Goal: Communication & Community: Share content

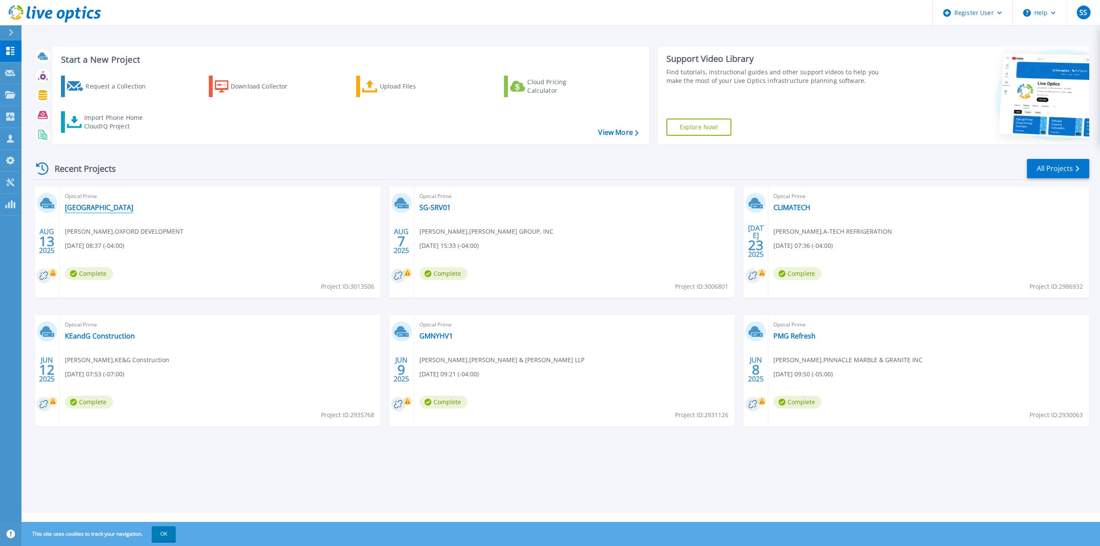
click at [65, 206] on link "[GEOGRAPHIC_DATA]" at bounding box center [99, 207] width 68 height 9
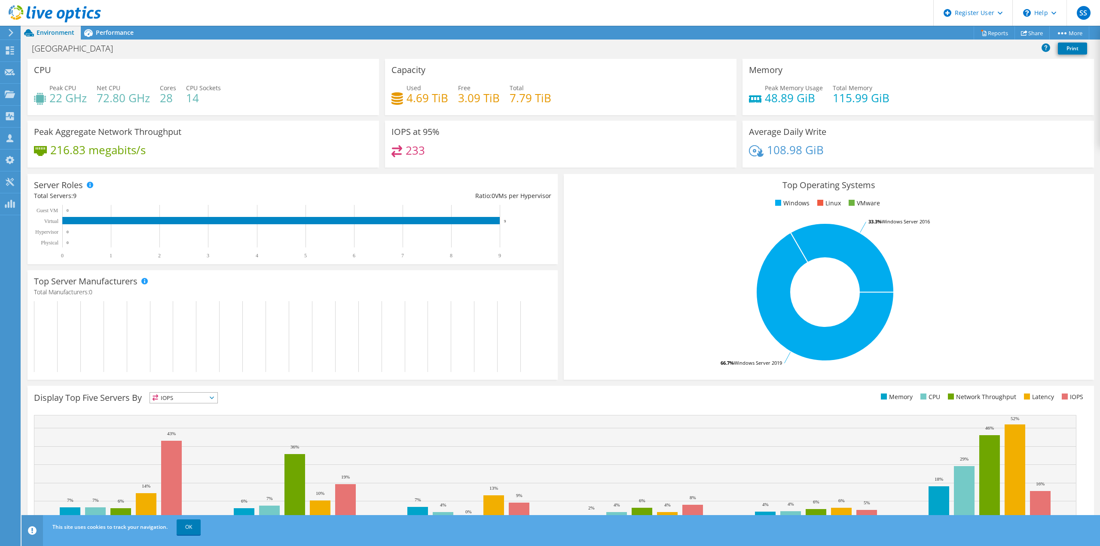
drag, startPoint x: 295, startPoint y: 36, endPoint x: 303, endPoint y: 35, distance: 7.8
click at [295, 36] on div "Project Actions Project Actions Reports Share More" at bounding box center [560, 33] width 1079 height 14
click at [1029, 36] on link "Share" at bounding box center [1032, 32] width 35 height 13
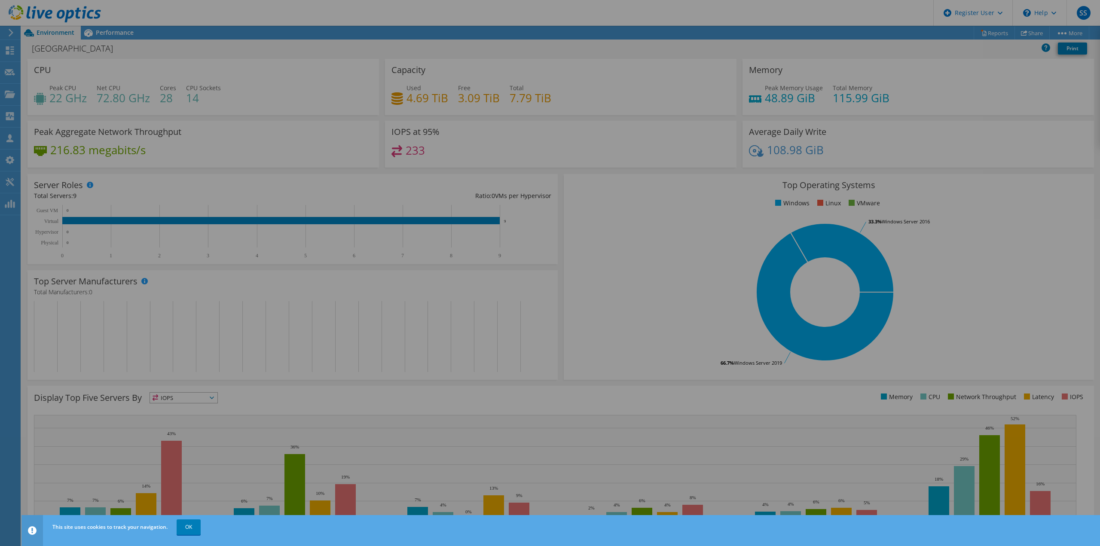
click at [162, 54] on div at bounding box center [550, 273] width 1100 height 495
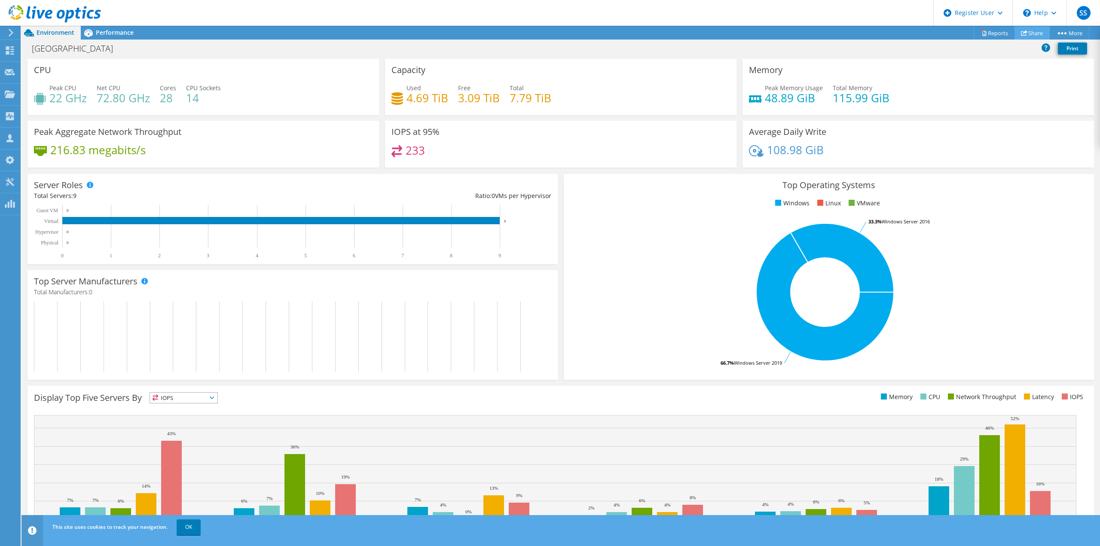
click at [1025, 29] on link "Share" at bounding box center [1032, 32] width 35 height 13
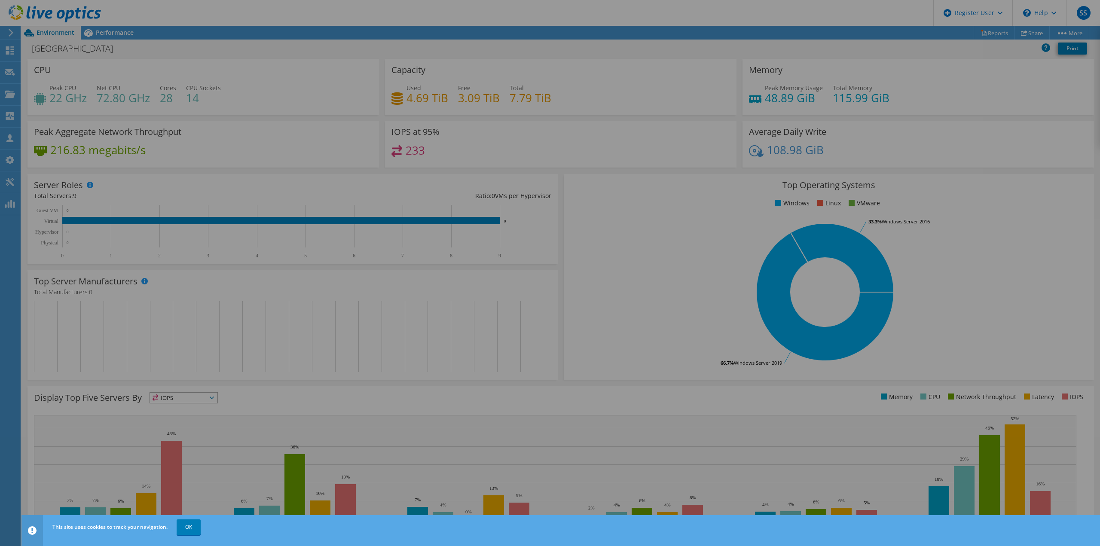
click at [574, 27] on div at bounding box center [550, 273] width 1100 height 495
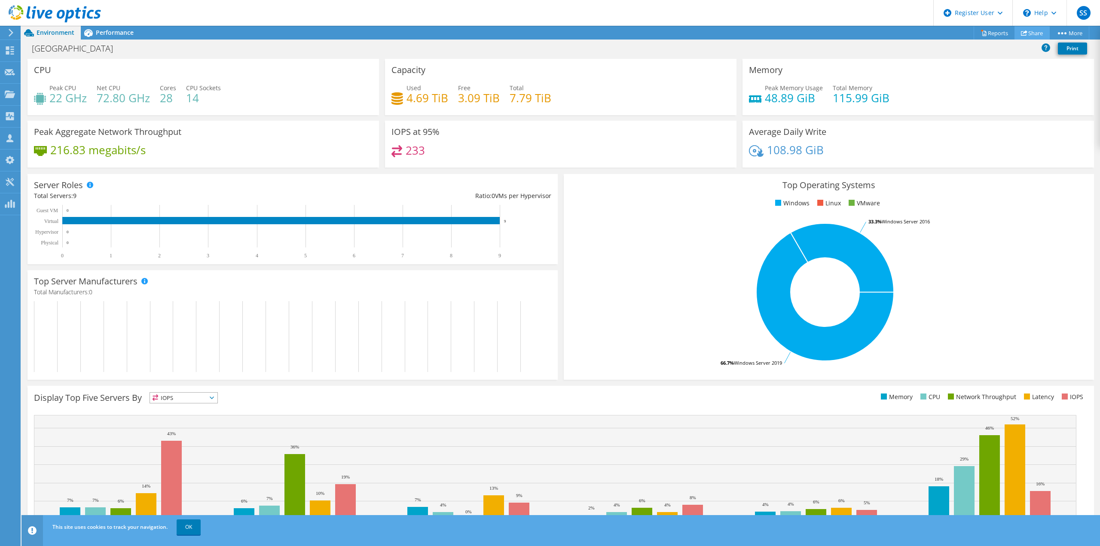
click at [1021, 31] on use at bounding box center [1024, 33] width 6 height 6
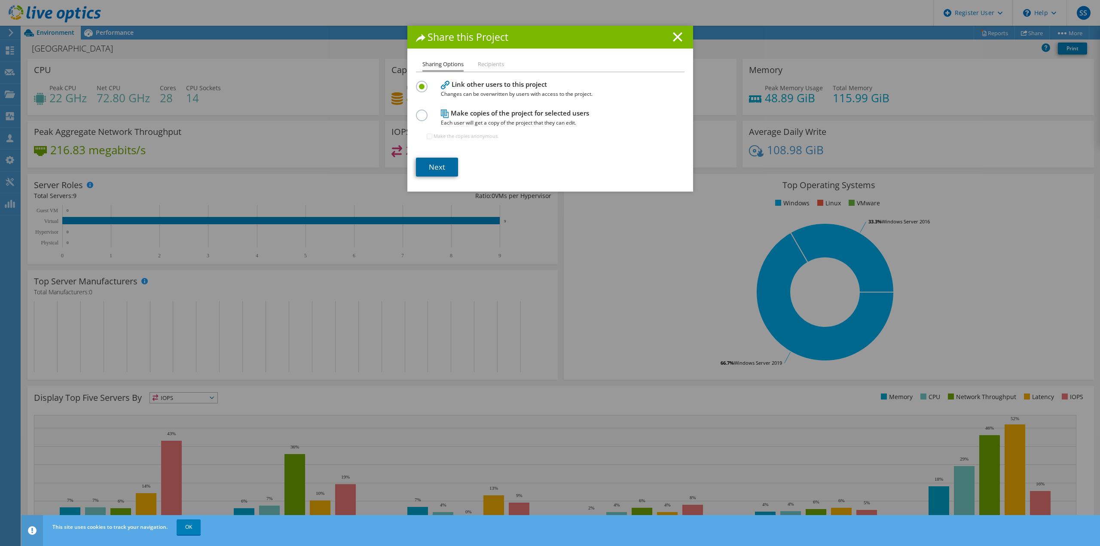
click at [434, 164] on link "Next" at bounding box center [437, 167] width 42 height 19
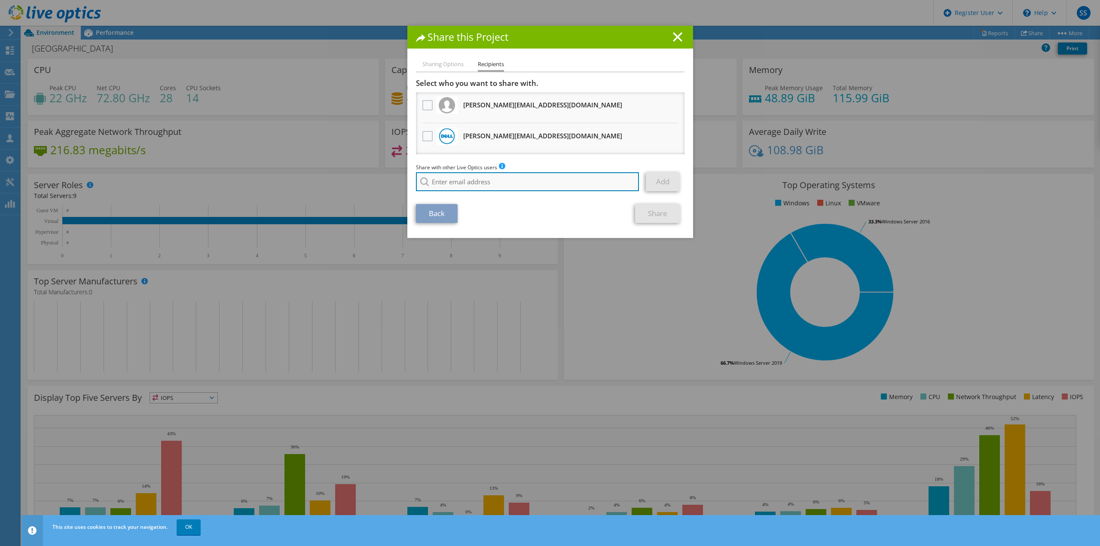
click at [462, 180] on input "search" at bounding box center [527, 181] width 223 height 19
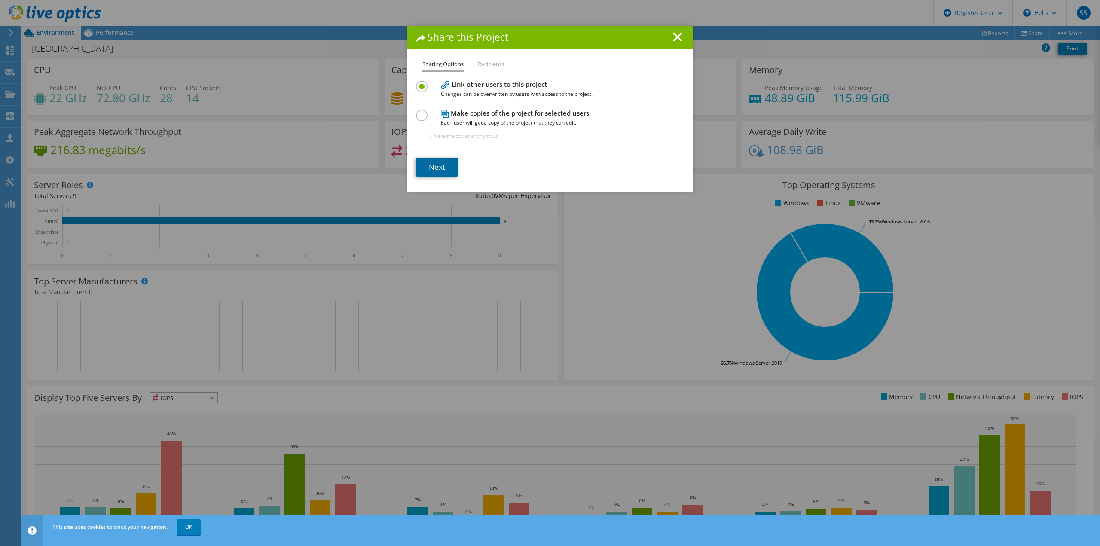
click at [426, 166] on link "Next" at bounding box center [437, 167] width 42 height 19
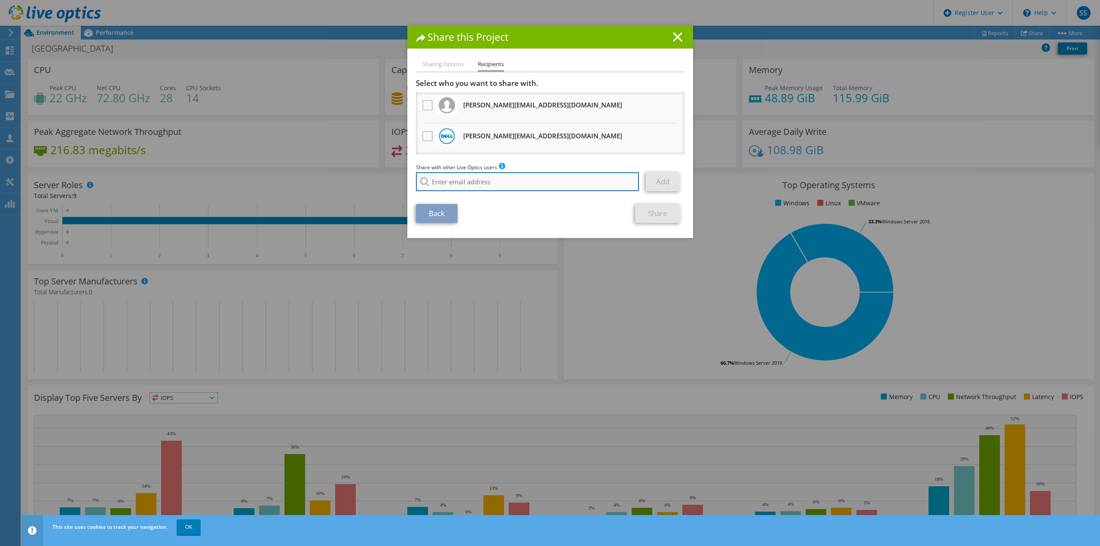
click at [478, 184] on input "search" at bounding box center [527, 181] width 223 height 19
paste input "John.Spence@dell.com"
drag, startPoint x: 478, startPoint y: 184, endPoint x: 542, endPoint y: 179, distance: 63.8
click at [535, 179] on input "John.Spence@dell.com" at bounding box center [527, 181] width 223 height 19
type input "John.Spence@dell.com"
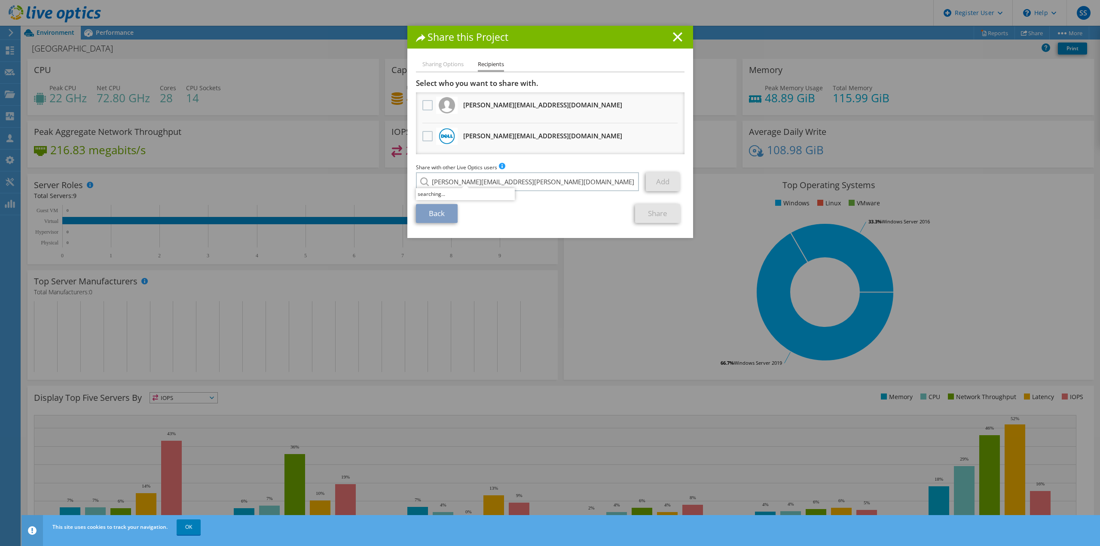
click at [563, 163] on div "Share with other Live Optics users Enter a single email address and click add. …" at bounding box center [550, 179] width 269 height 33
click at [526, 185] on input "John.Spence@dell.com" at bounding box center [527, 181] width 223 height 19
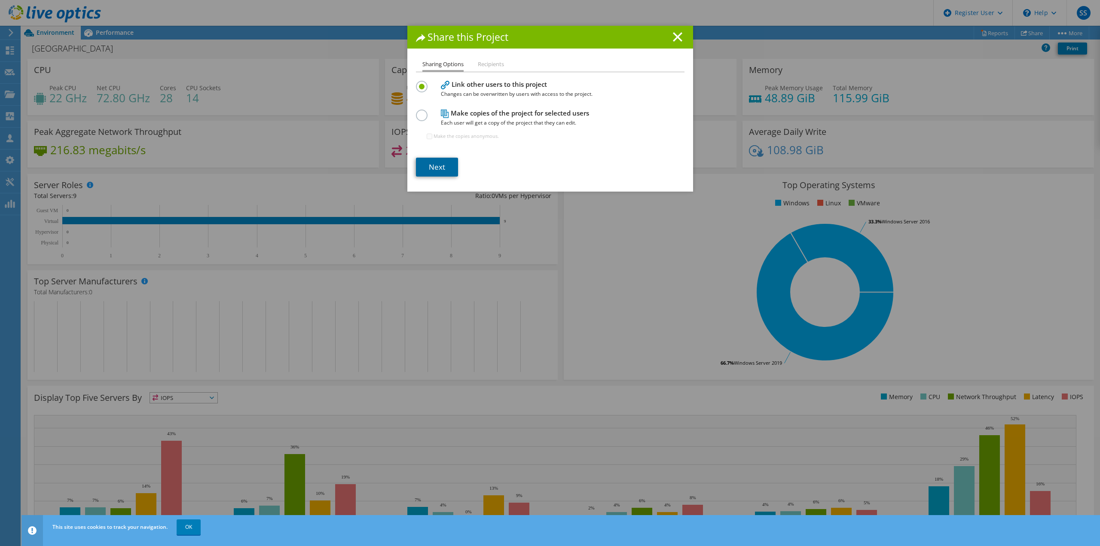
click at [445, 163] on link "Next" at bounding box center [437, 167] width 42 height 19
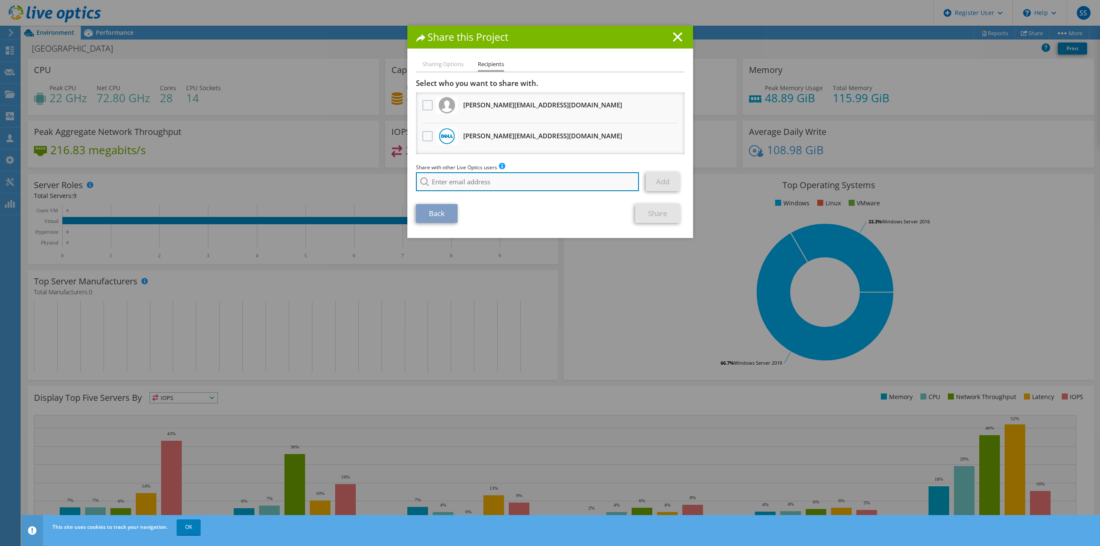
click at [508, 186] on input "search" at bounding box center [527, 181] width 223 height 19
paste input "John.Spence@dell.com"
type input "John.Spence@dell.com"
click at [651, 187] on link "Add" at bounding box center [663, 181] width 34 height 19
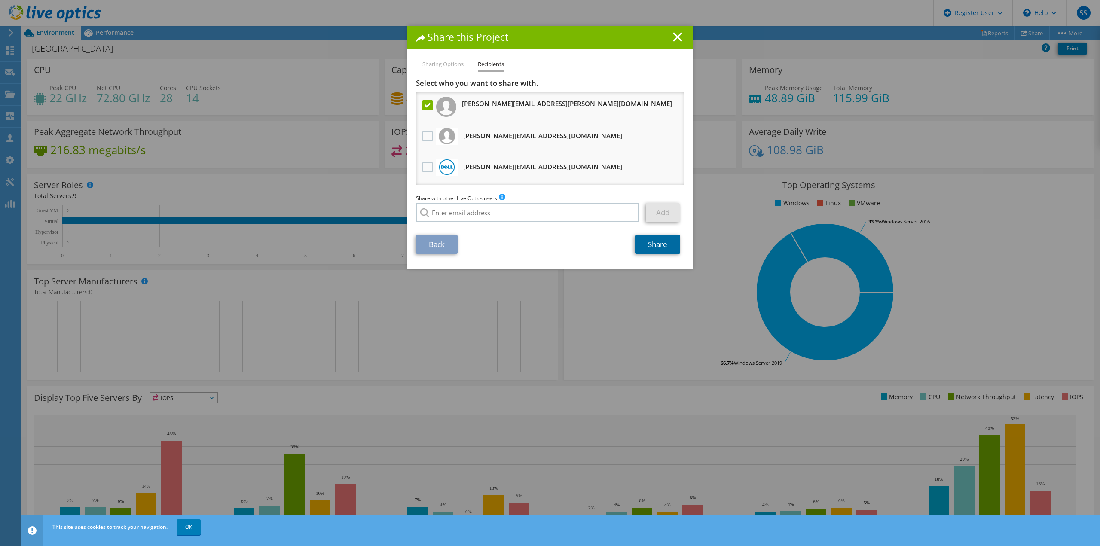
click at [640, 251] on link "Share" at bounding box center [657, 244] width 45 height 19
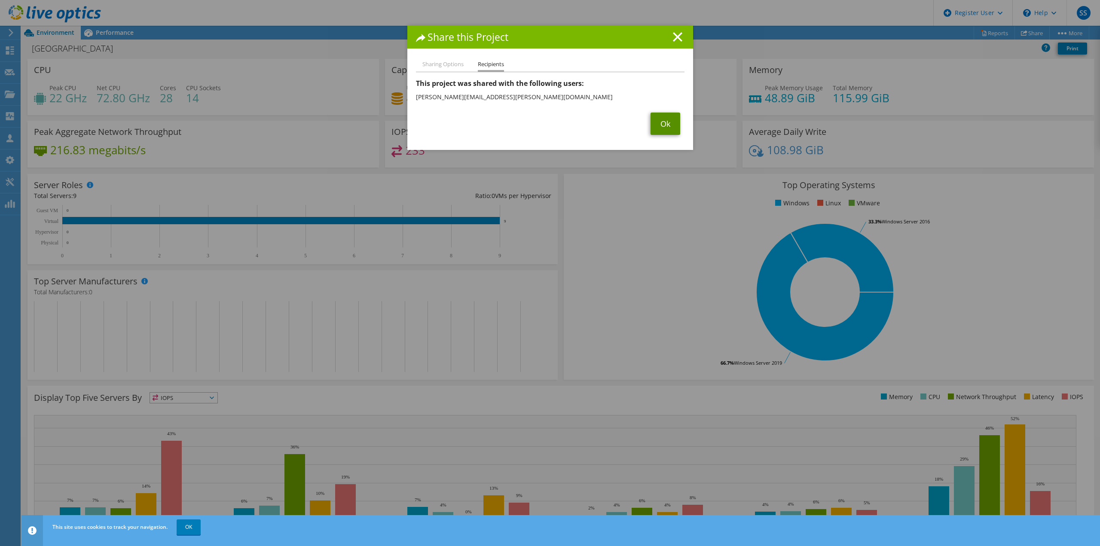
click at [651, 117] on link "Ok" at bounding box center [666, 124] width 30 height 22
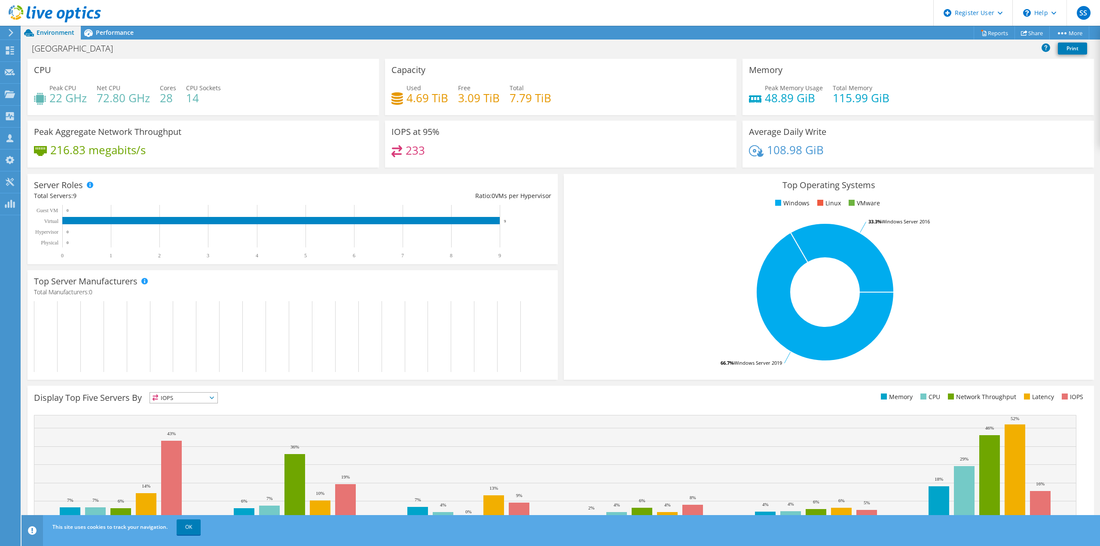
click at [902, 31] on div "Project Actions Project Actions Reports Share More" at bounding box center [560, 33] width 1079 height 14
click at [130, 45] on div "Oxford Print" at bounding box center [560, 48] width 1079 height 16
